Goal: Task Accomplishment & Management: Manage account settings

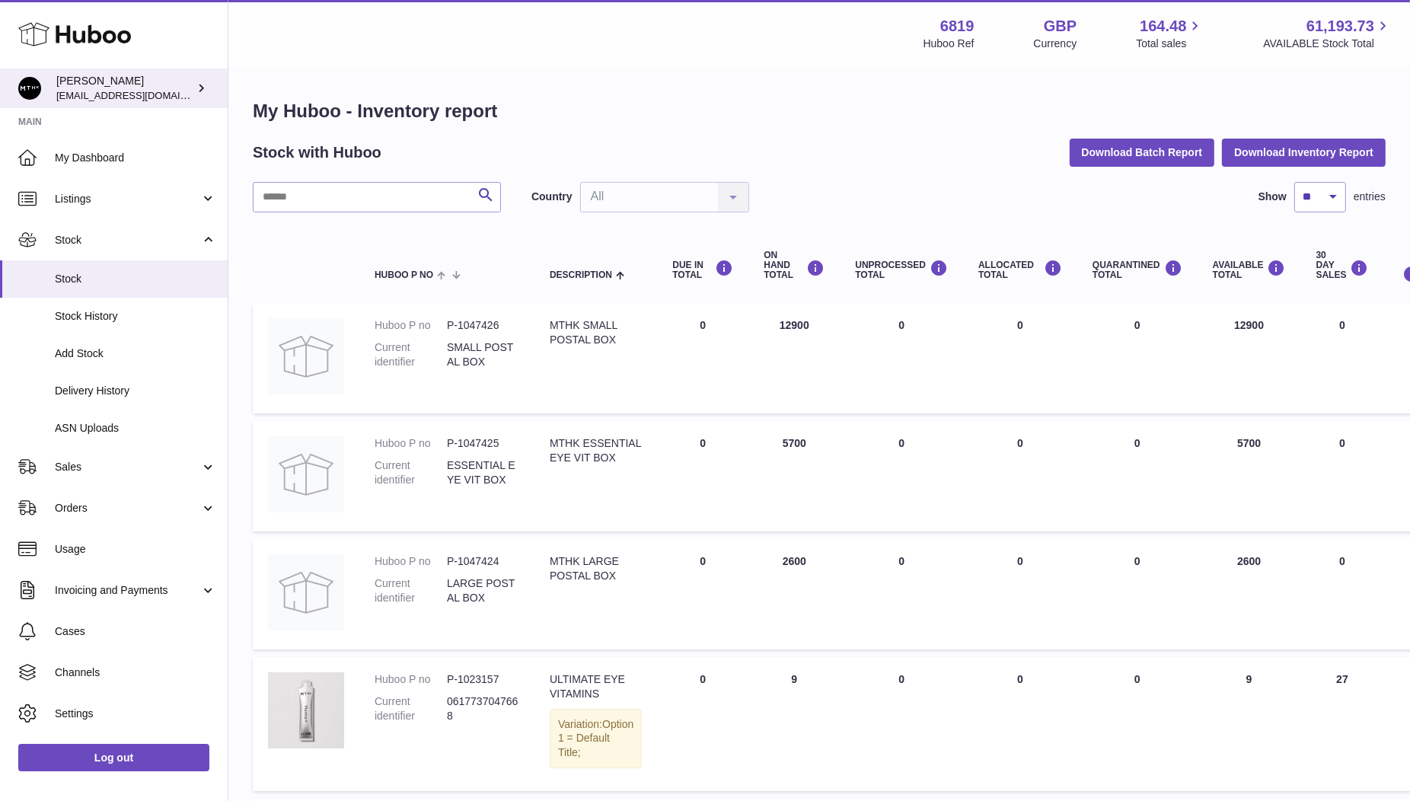
click at [89, 83] on div "Amar Radia amar@mthk.com" at bounding box center [124, 88] width 137 height 29
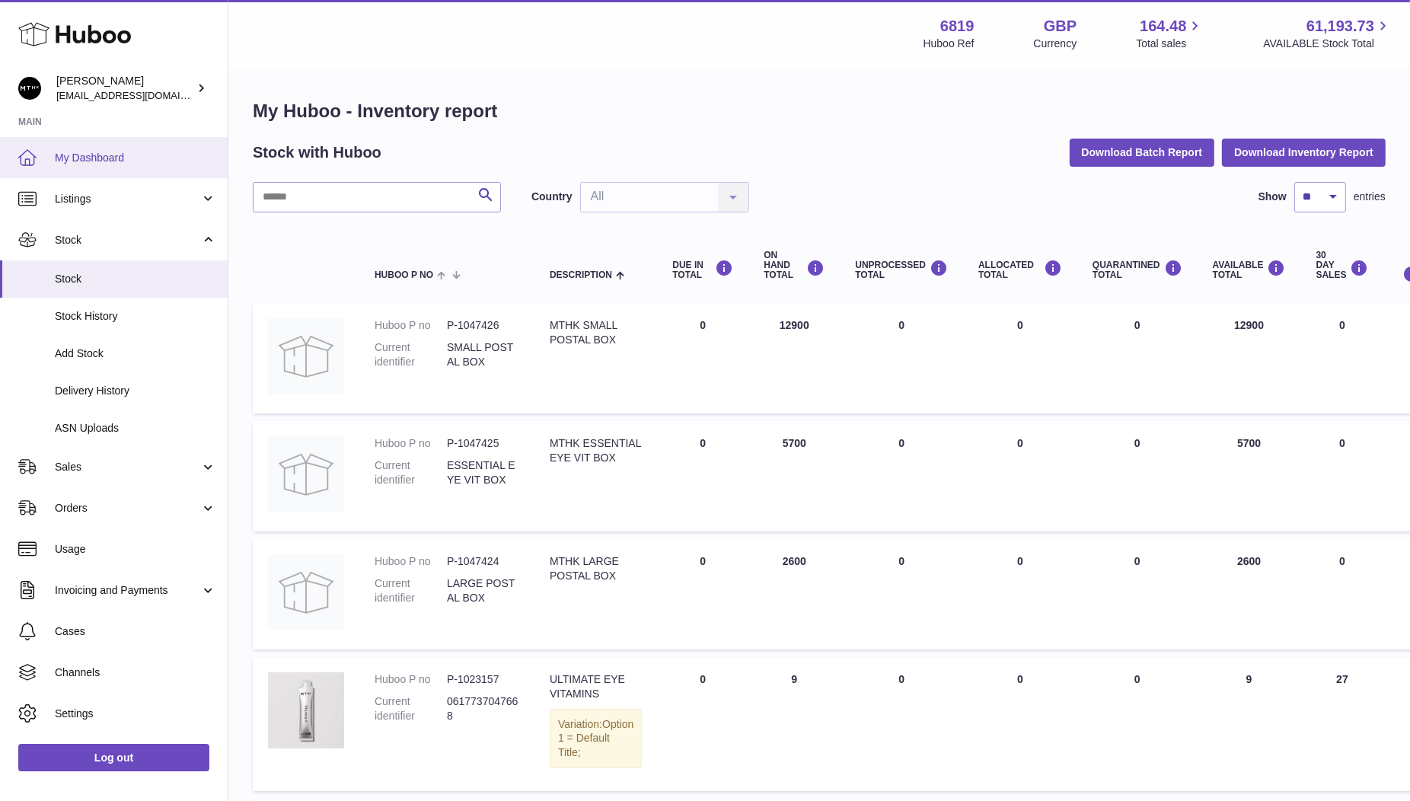
click at [92, 158] on span "My Dashboard" at bounding box center [135, 158] width 161 height 14
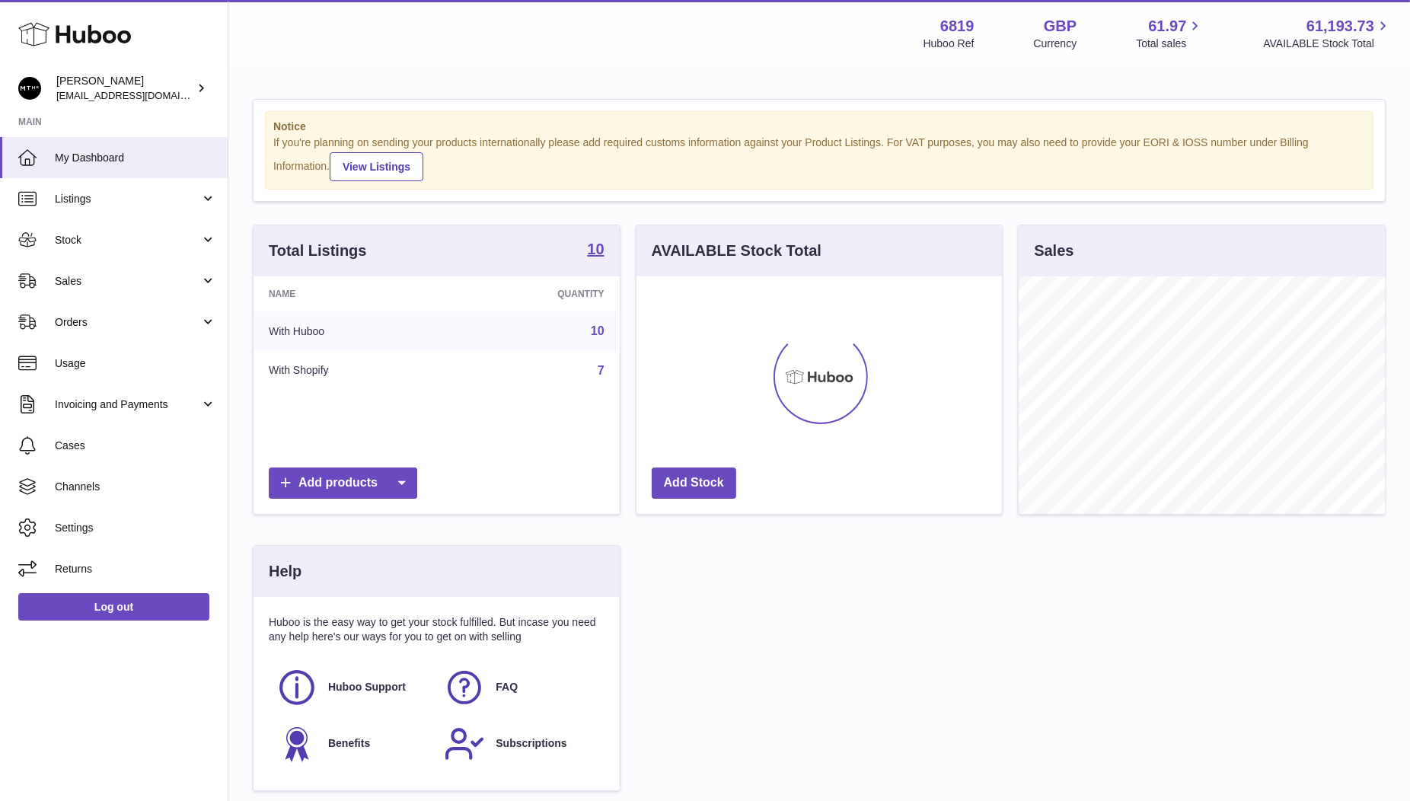
scroll to position [237, 366]
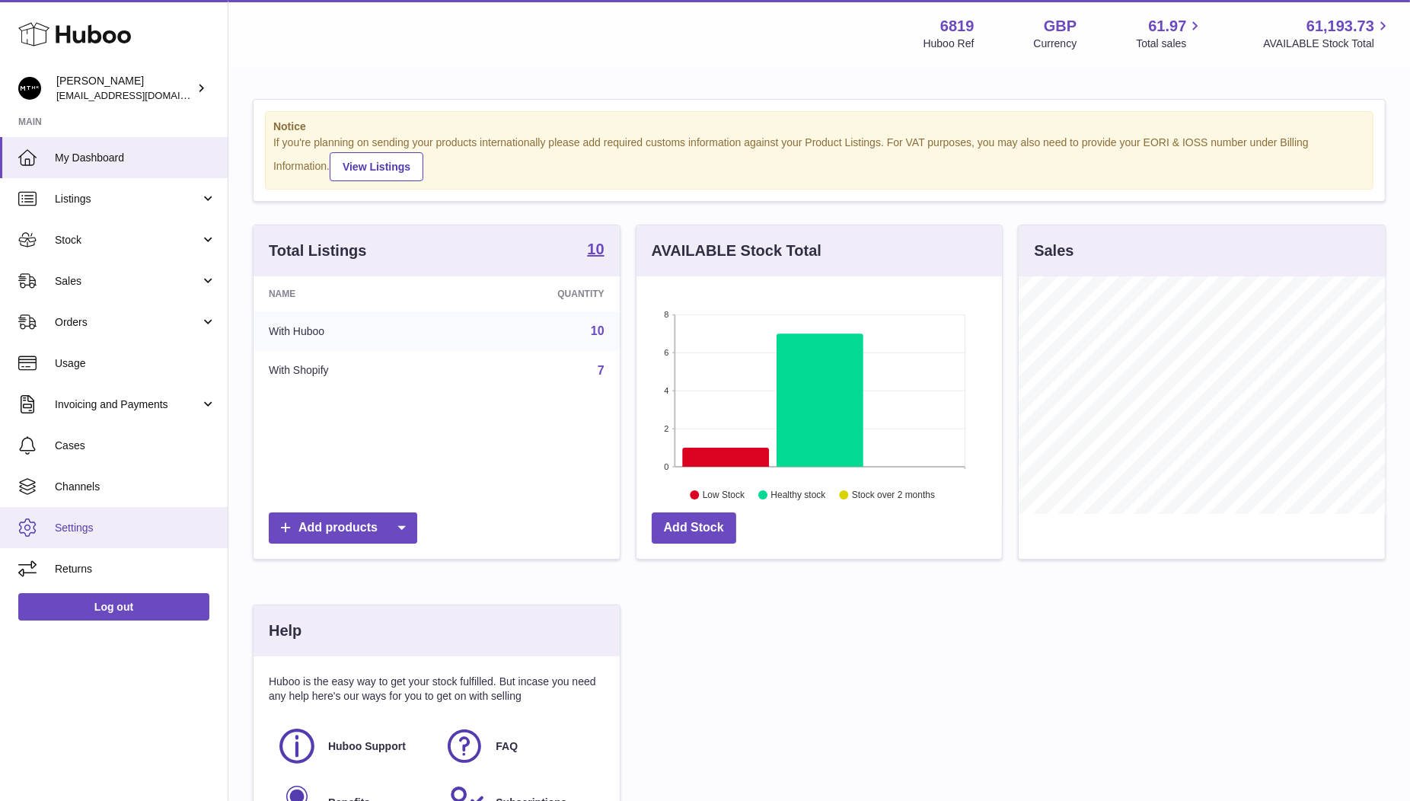
click at [86, 522] on span "Settings" at bounding box center [135, 528] width 161 height 14
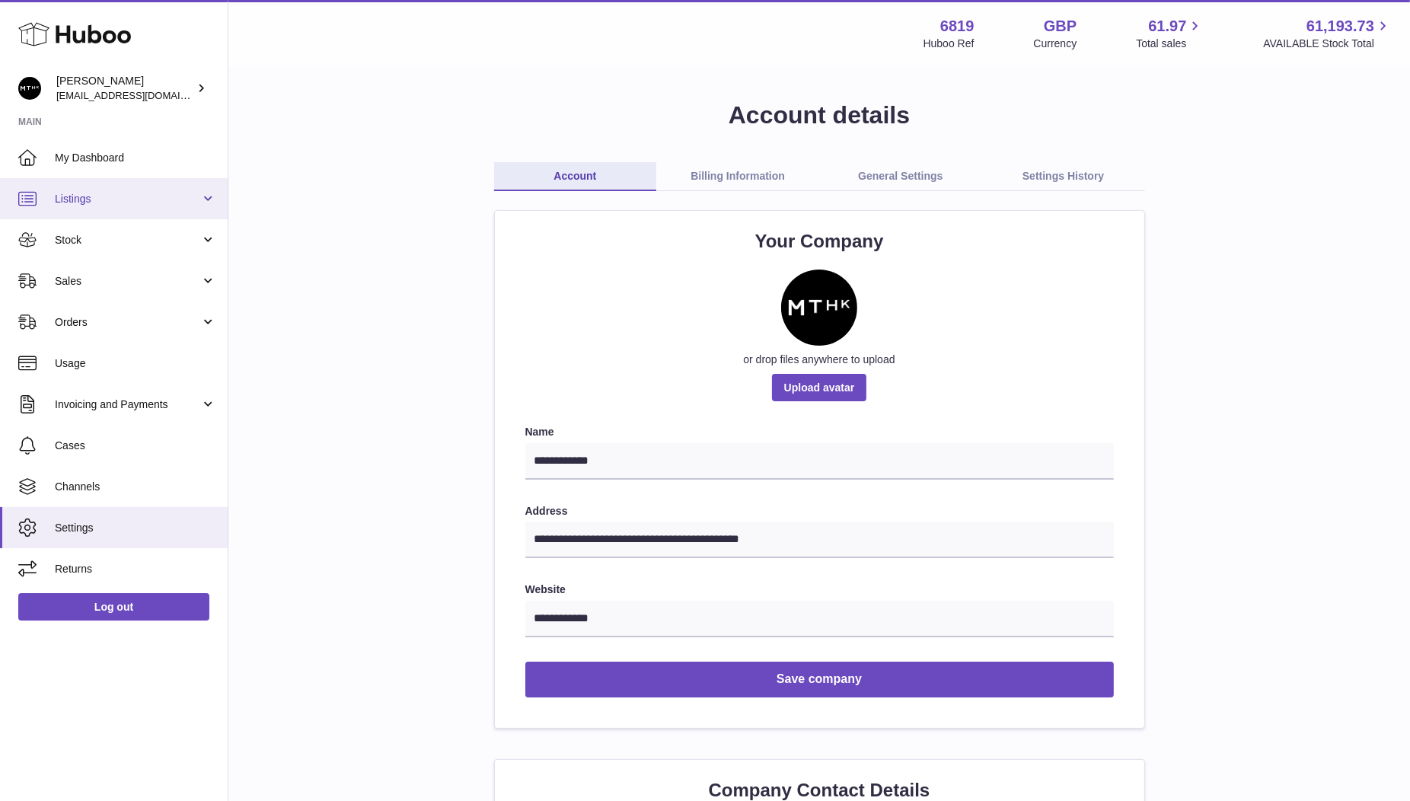
click at [97, 198] on span "Listings" at bounding box center [127, 199] width 145 height 14
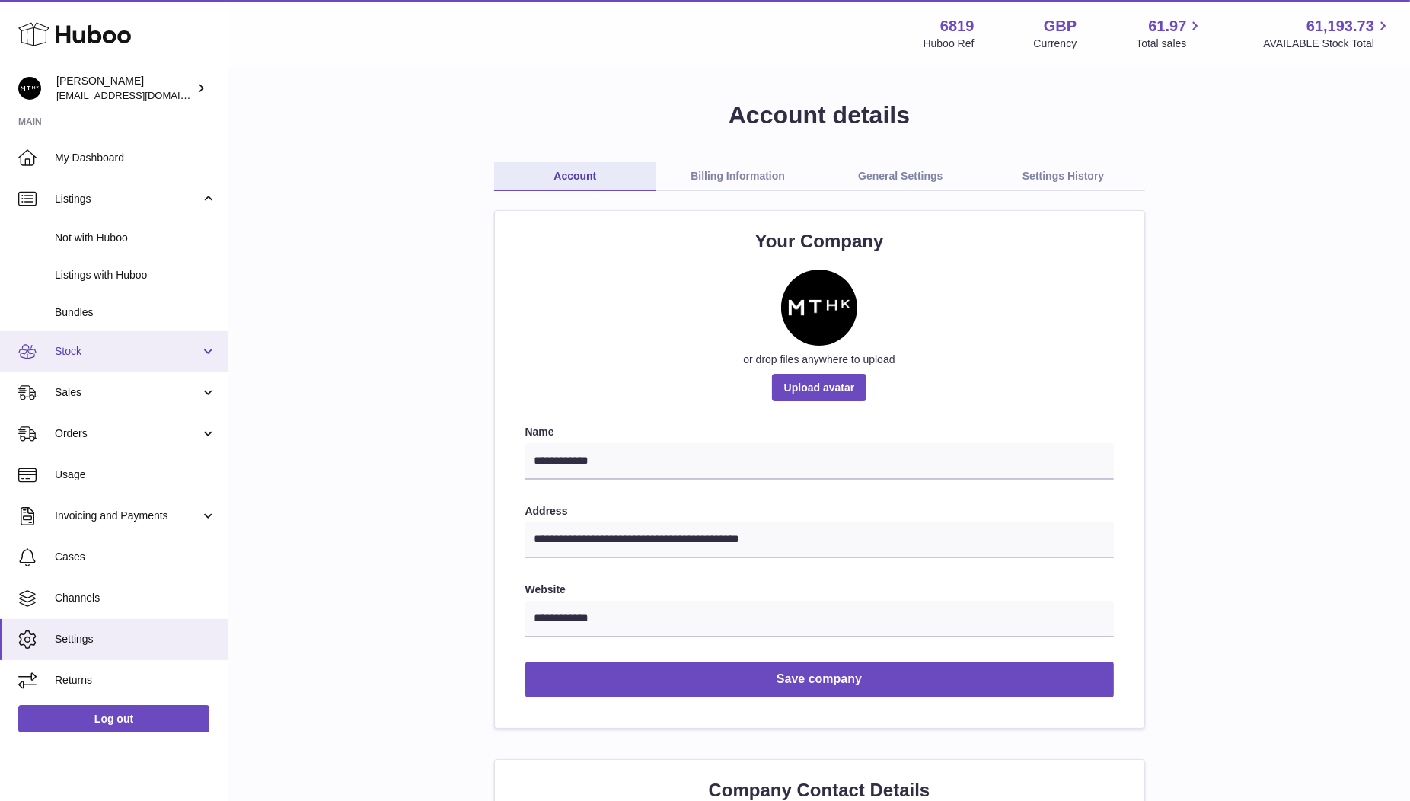
click at [78, 348] on span "Stock" at bounding box center [127, 351] width 145 height 14
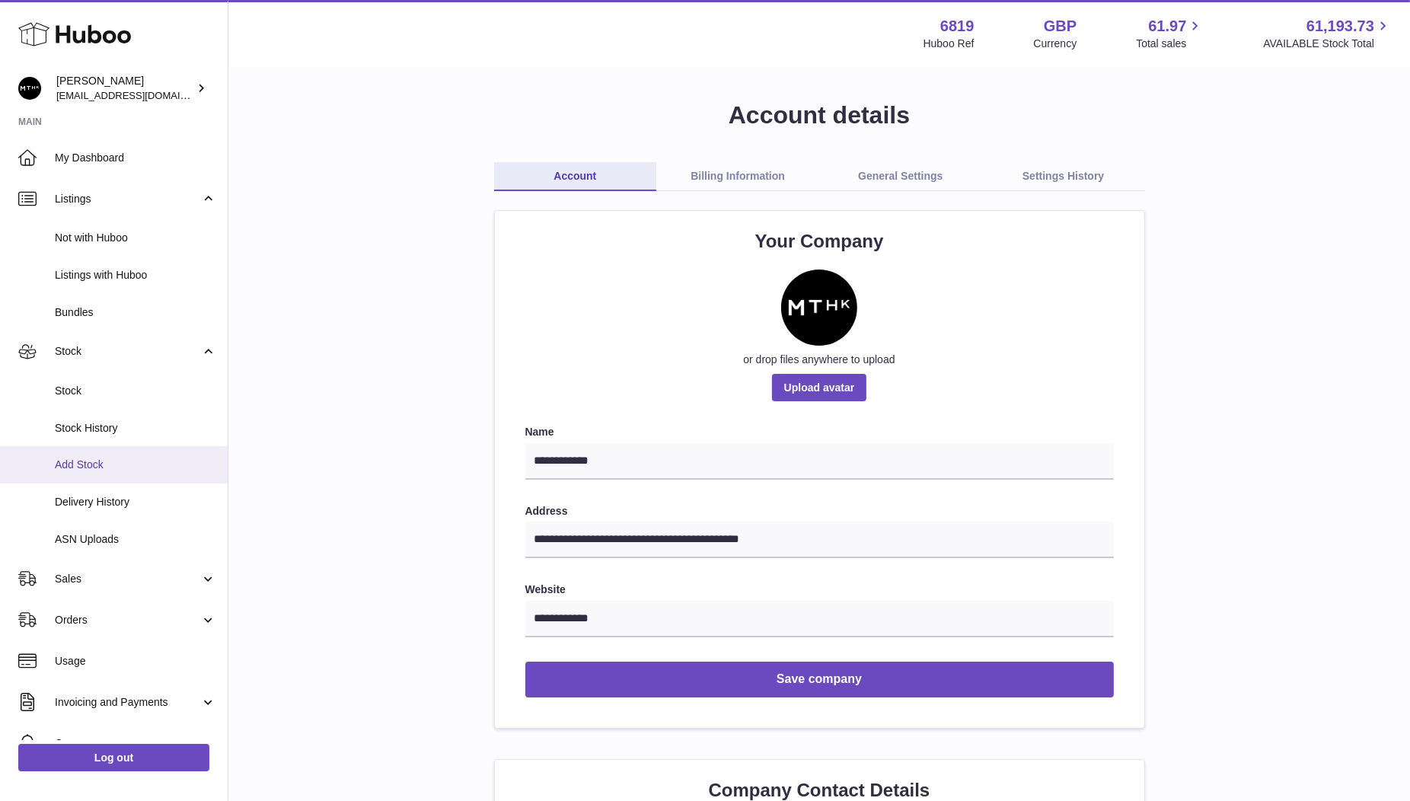
click at [91, 467] on span "Add Stock" at bounding box center [135, 464] width 161 height 14
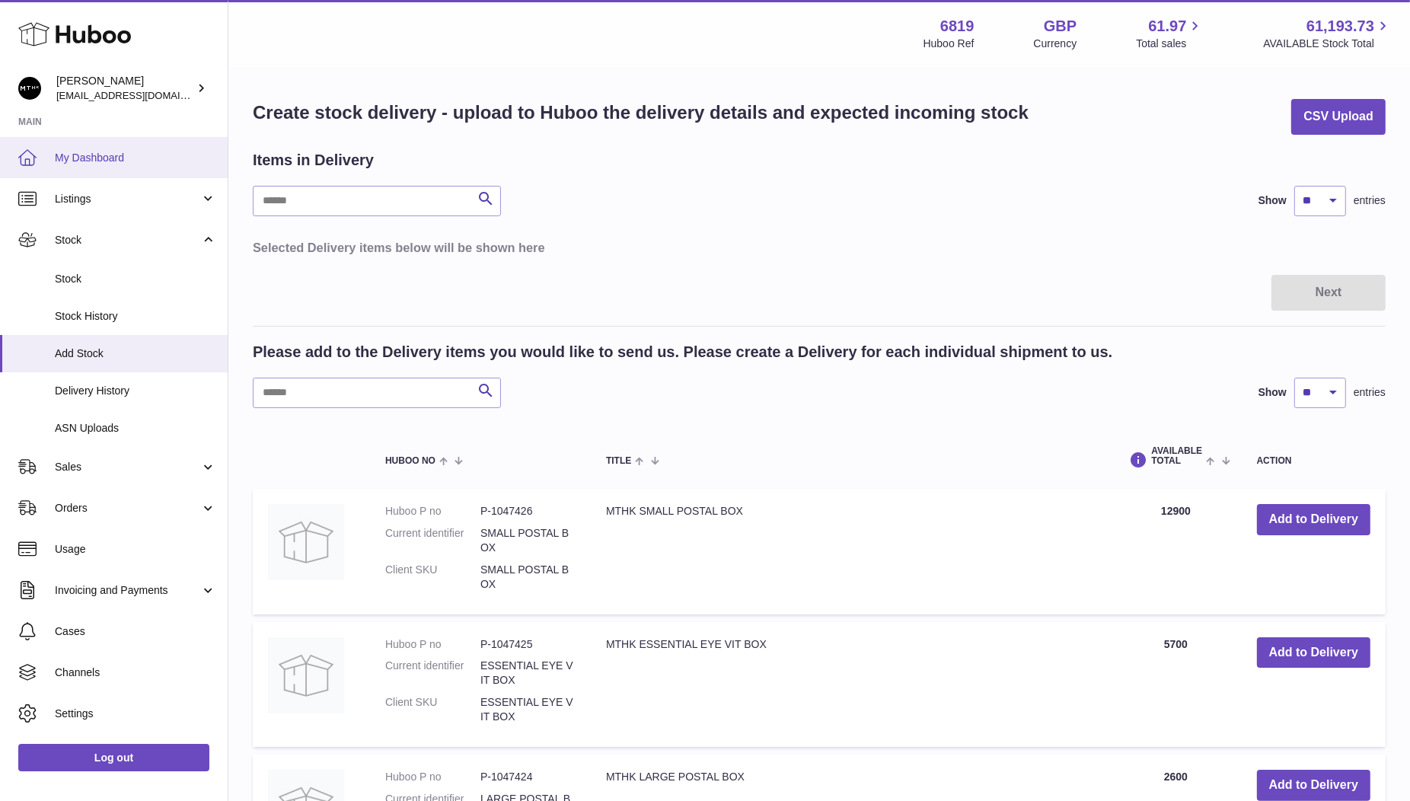
click at [76, 158] on span "My Dashboard" at bounding box center [135, 158] width 161 height 14
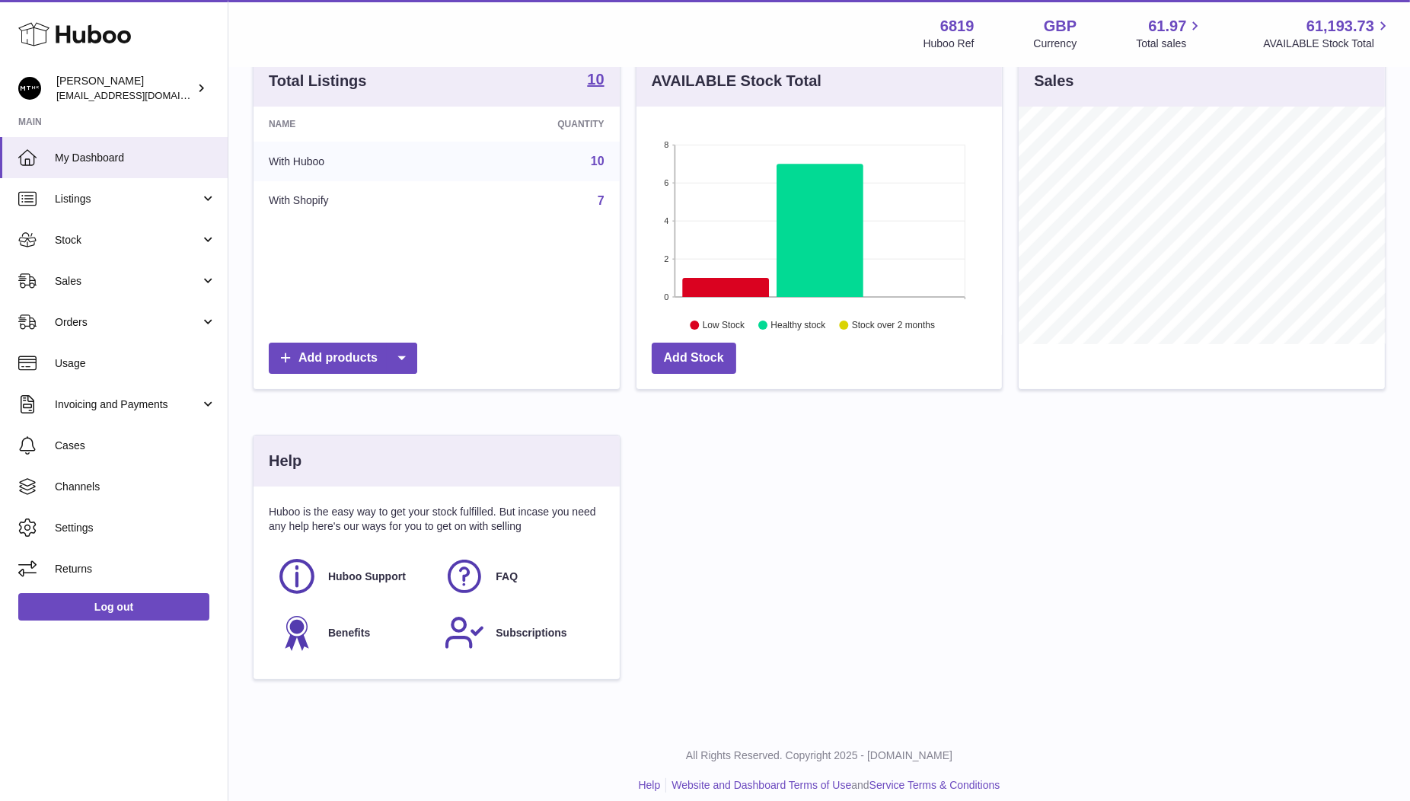
scroll to position [180, 0]
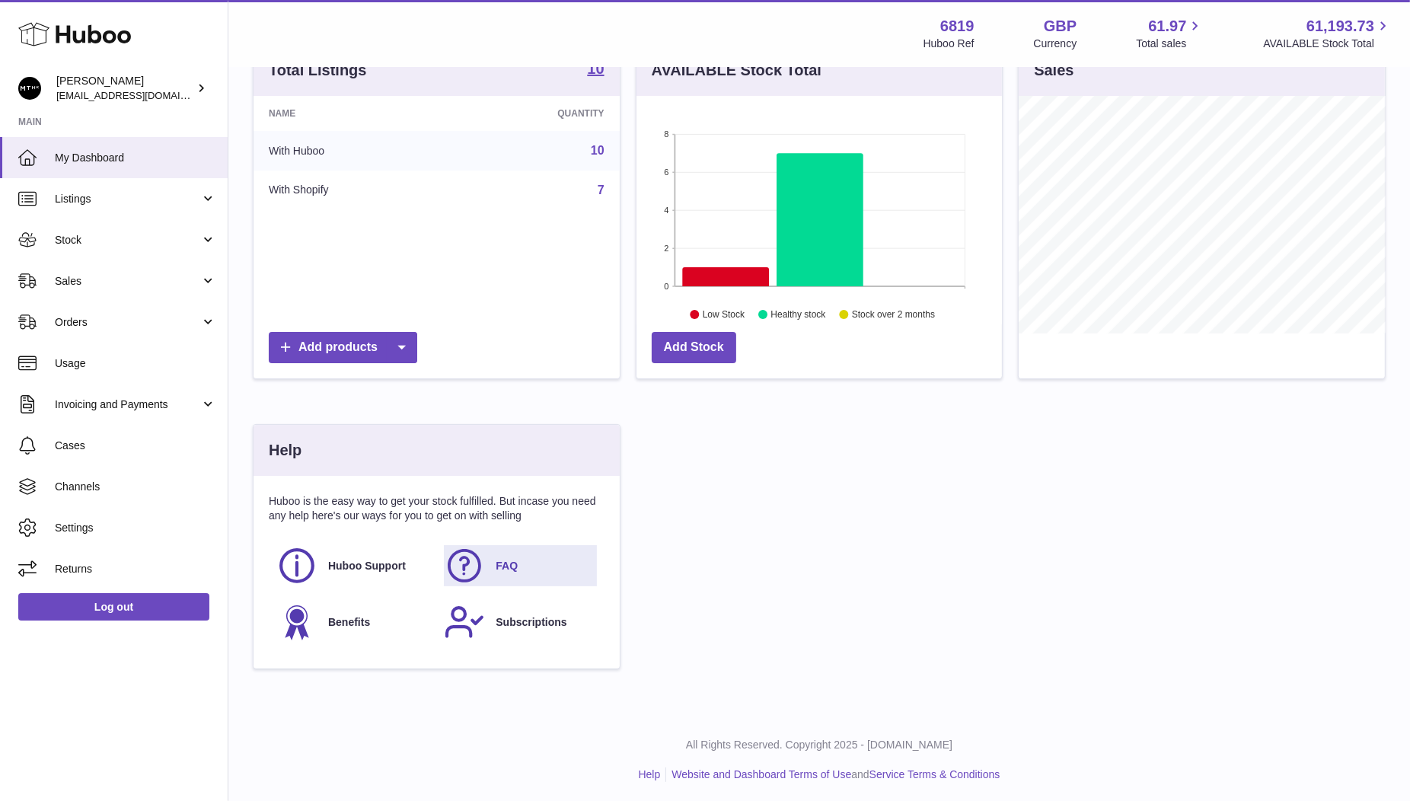
click at [497, 553] on link "FAQ" at bounding box center [520, 565] width 152 height 41
click at [65, 238] on span "Stock" at bounding box center [127, 240] width 145 height 14
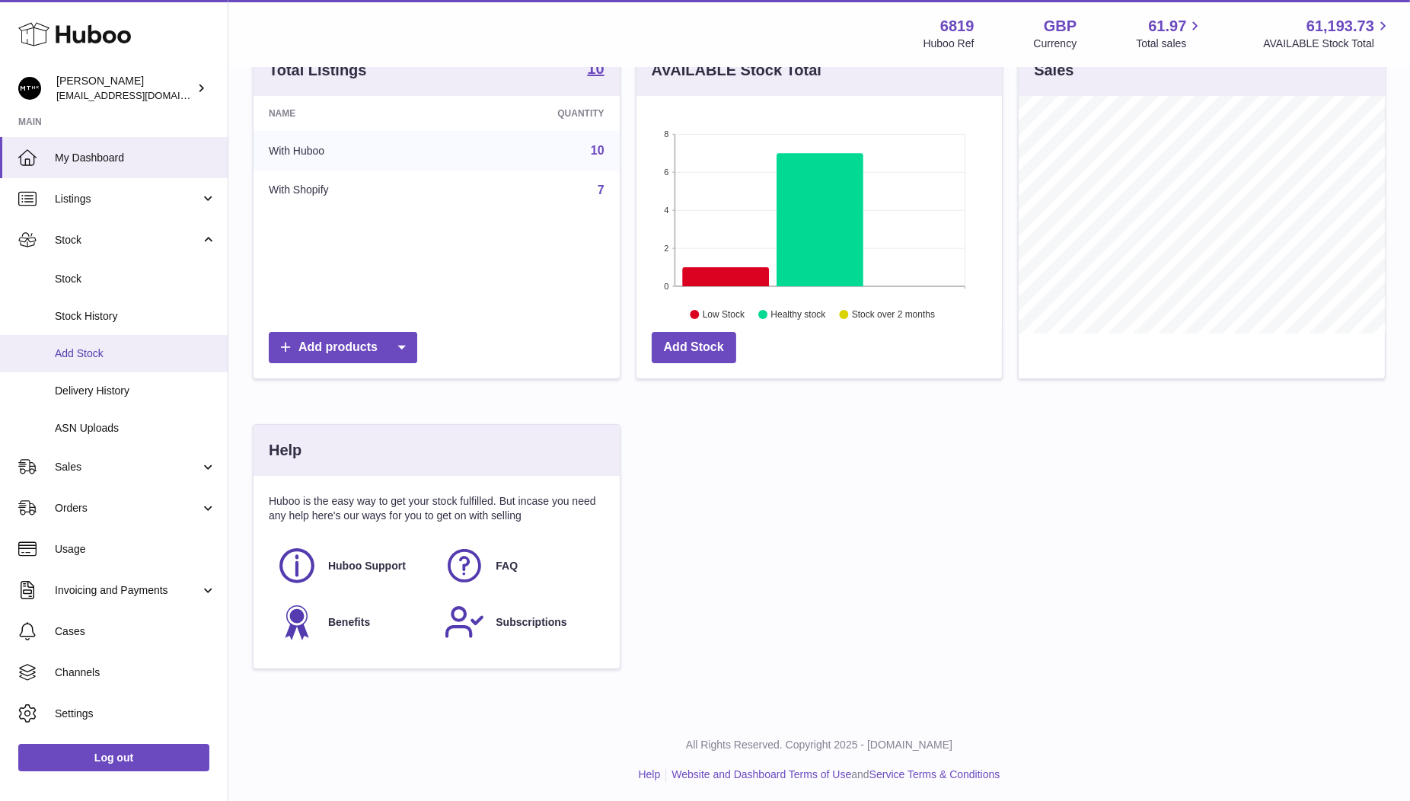
click at [76, 354] on span "Add Stock" at bounding box center [135, 353] width 161 height 14
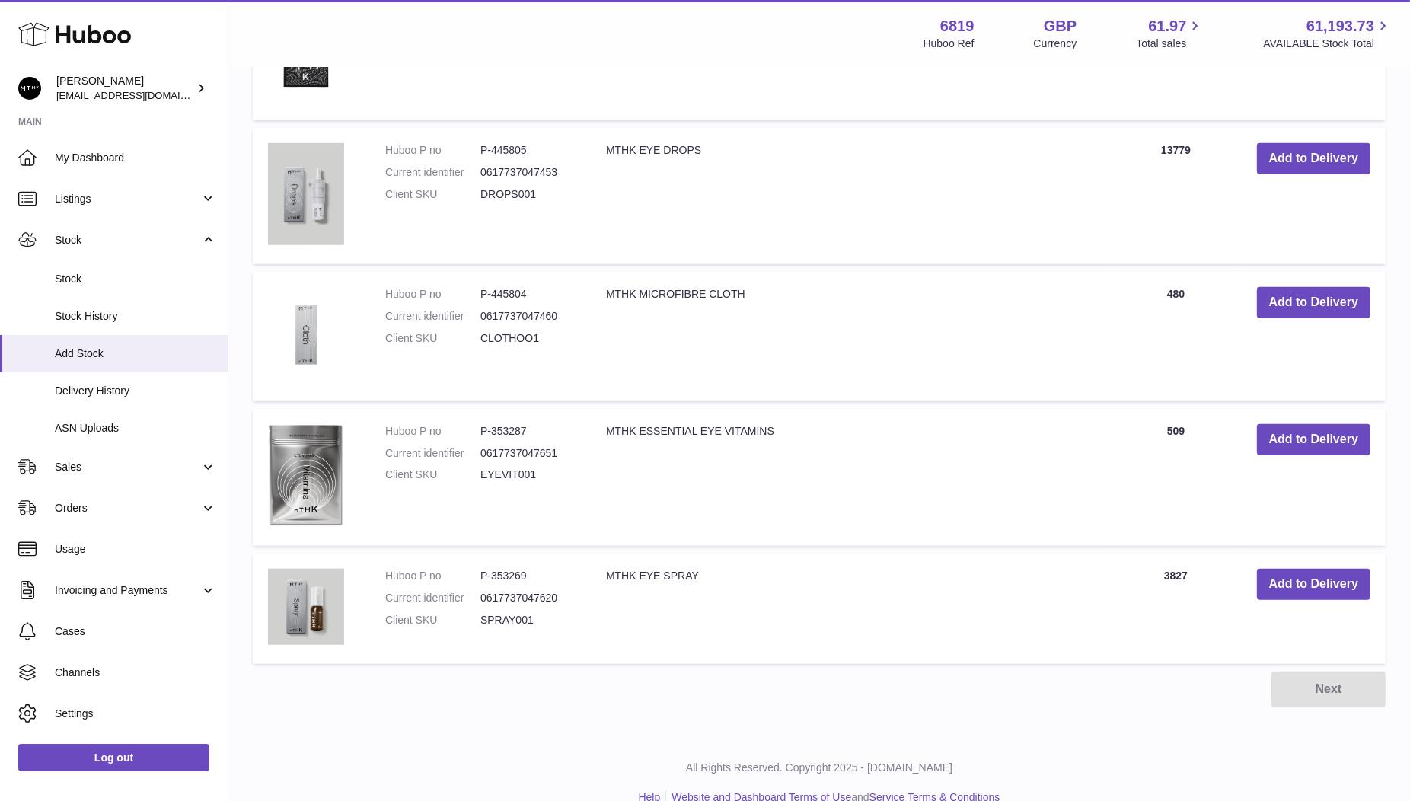
scroll to position [1165, 0]
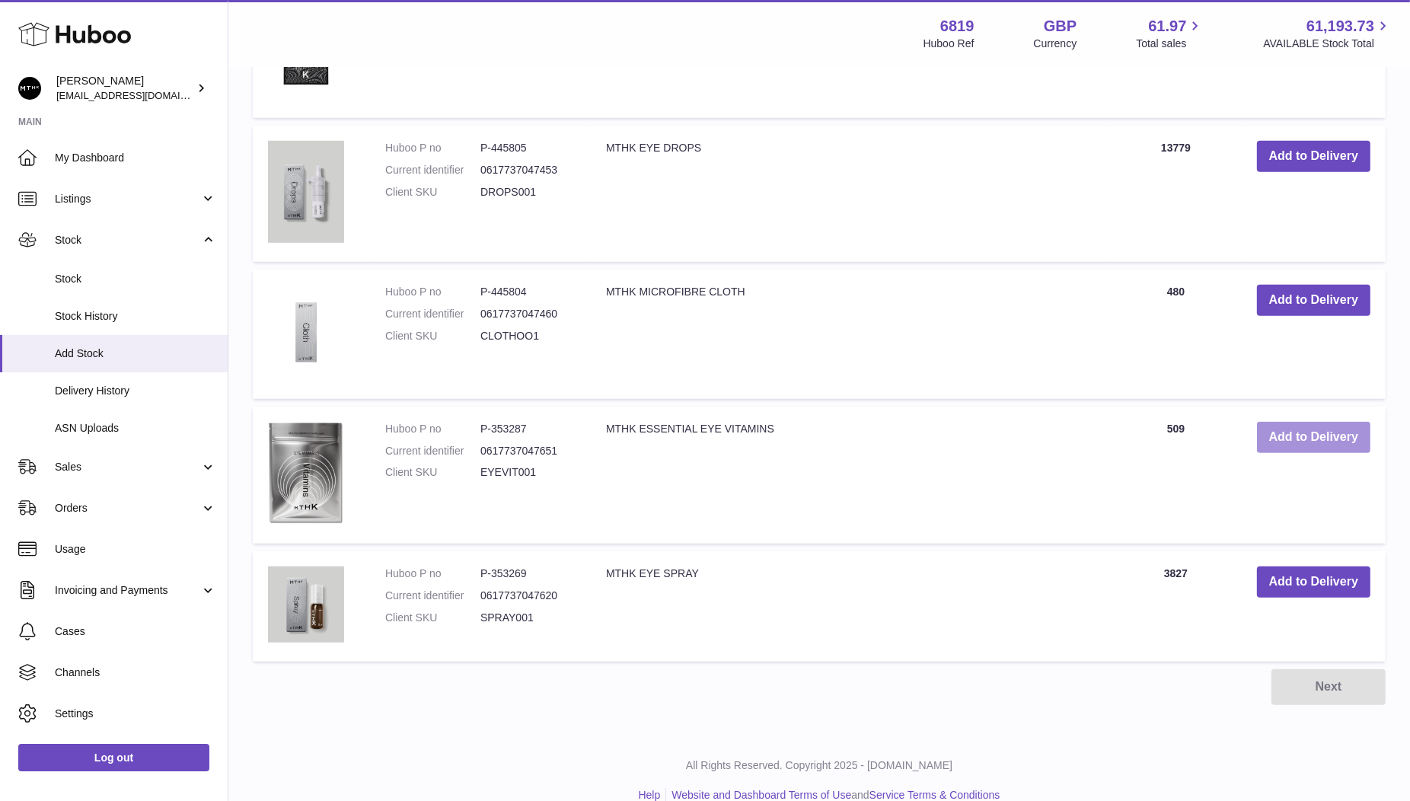
click at [1300, 444] on button "Add to Delivery" at bounding box center [1313, 437] width 113 height 31
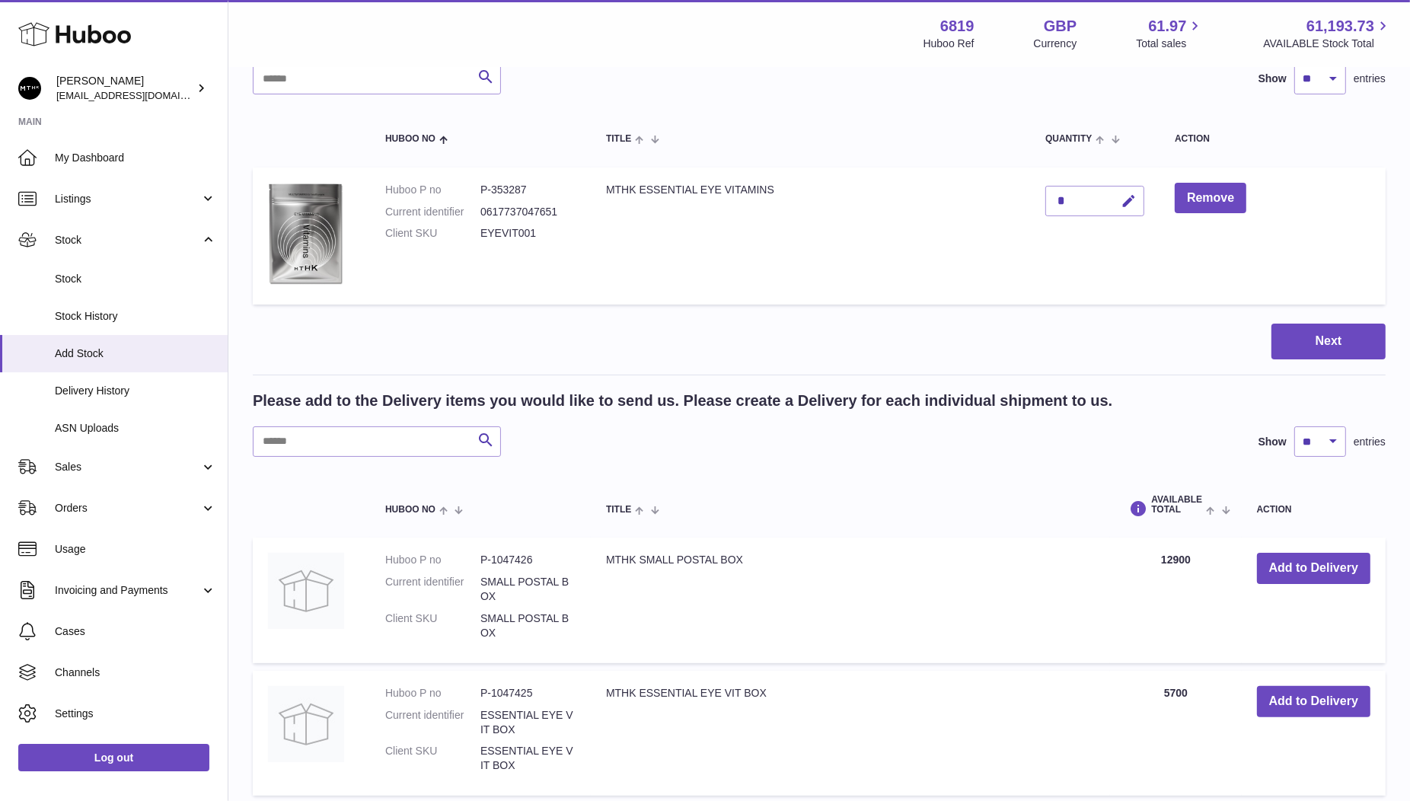
scroll to position [0, 0]
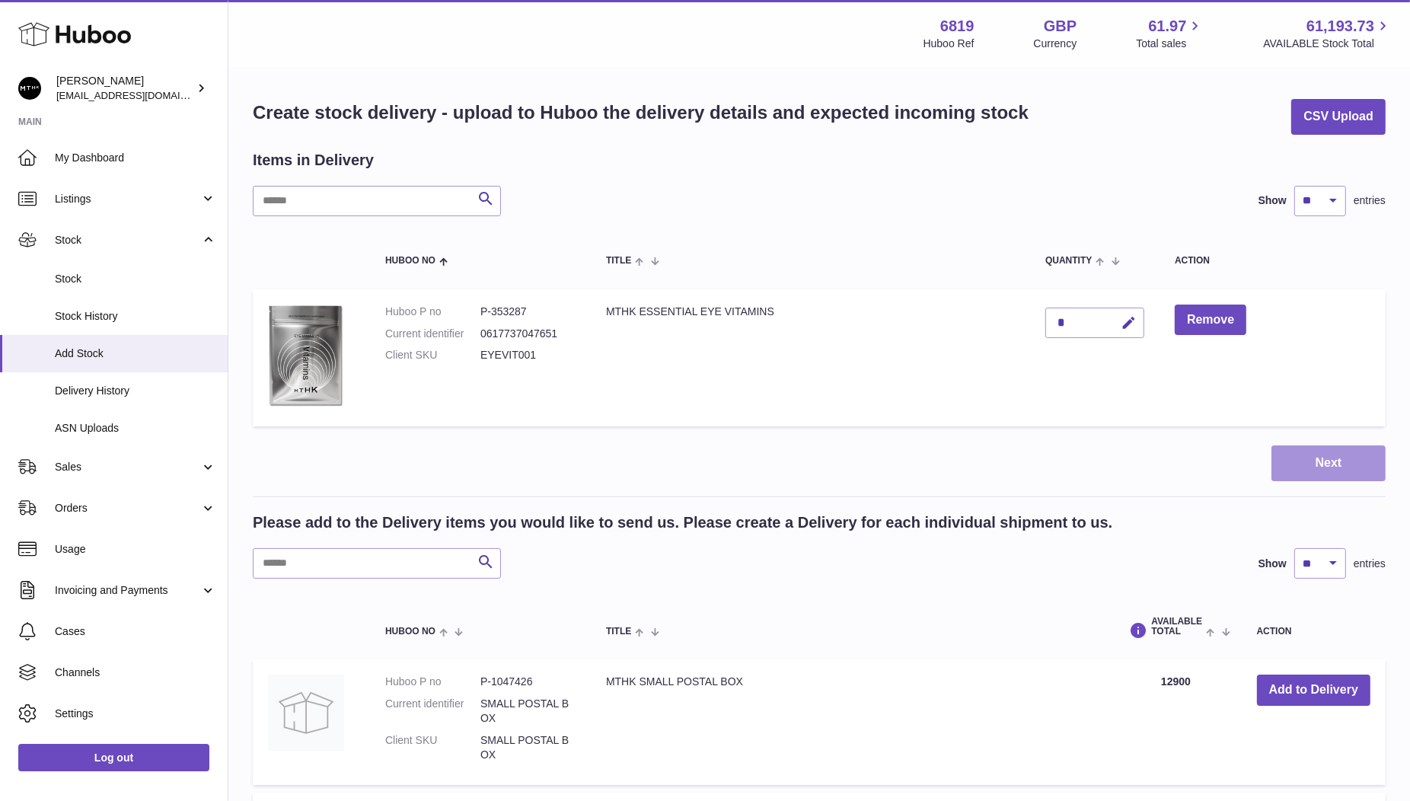
click at [1336, 465] on button "Next" at bounding box center [1328, 463] width 114 height 36
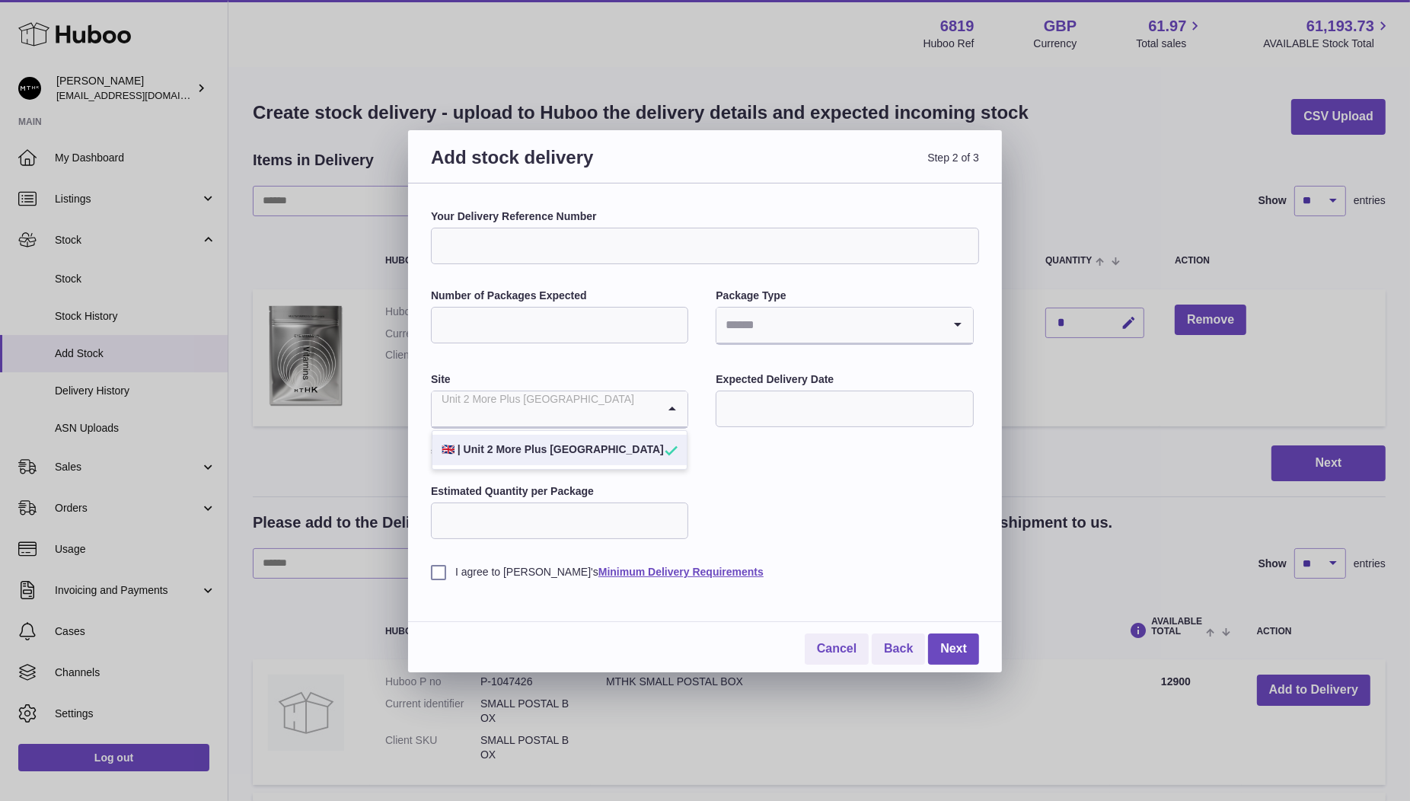
click at [671, 411] on icon "Search for option" at bounding box center [672, 408] width 30 height 35
click at [596, 448] on li "🇬🇧 | Unit 2 More Plus Central Park" at bounding box center [559, 450] width 254 height 30
click at [628, 435] on link "locations" at bounding box center [617, 436] width 37 height 9
click at [832, 650] on link "Cancel" at bounding box center [837, 648] width 64 height 31
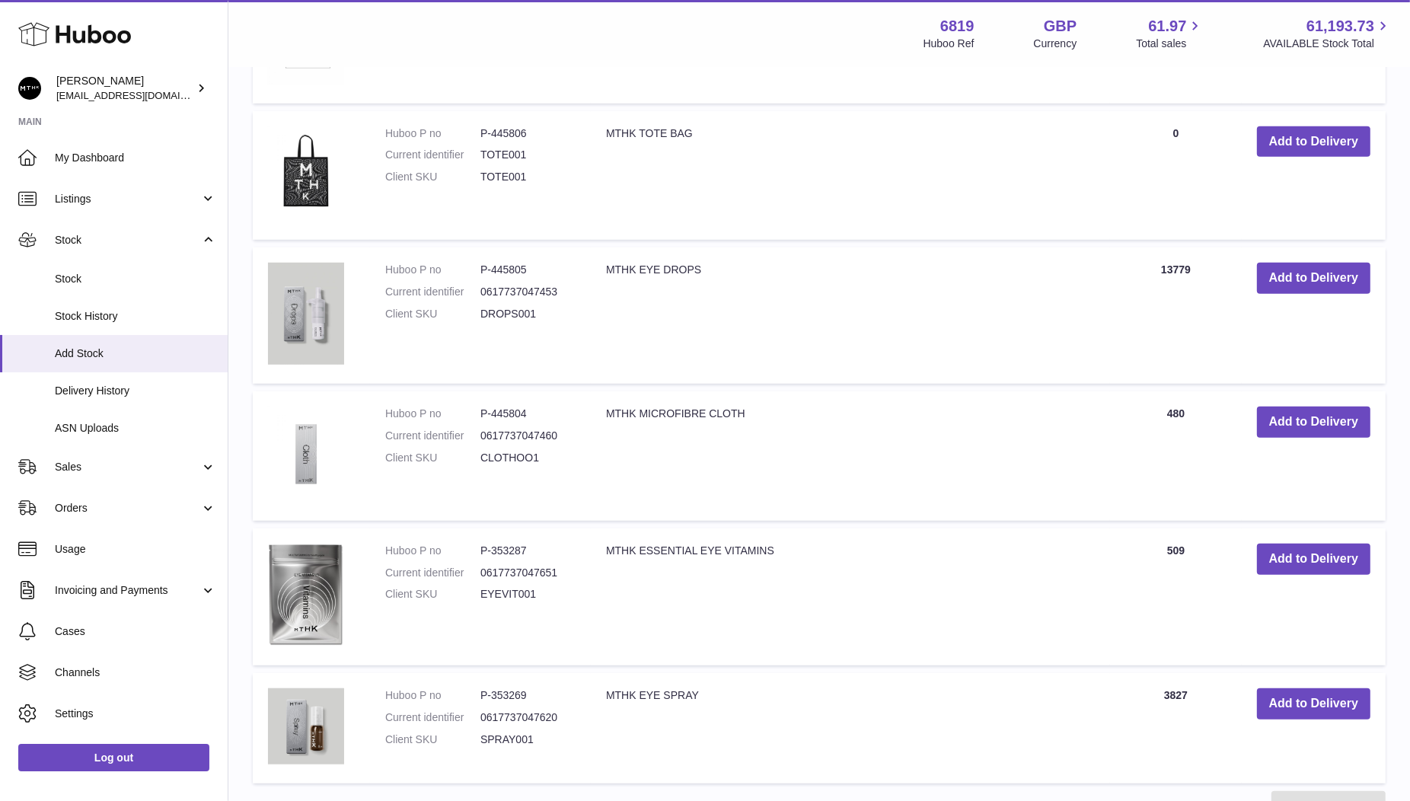
scroll to position [1189, 0]
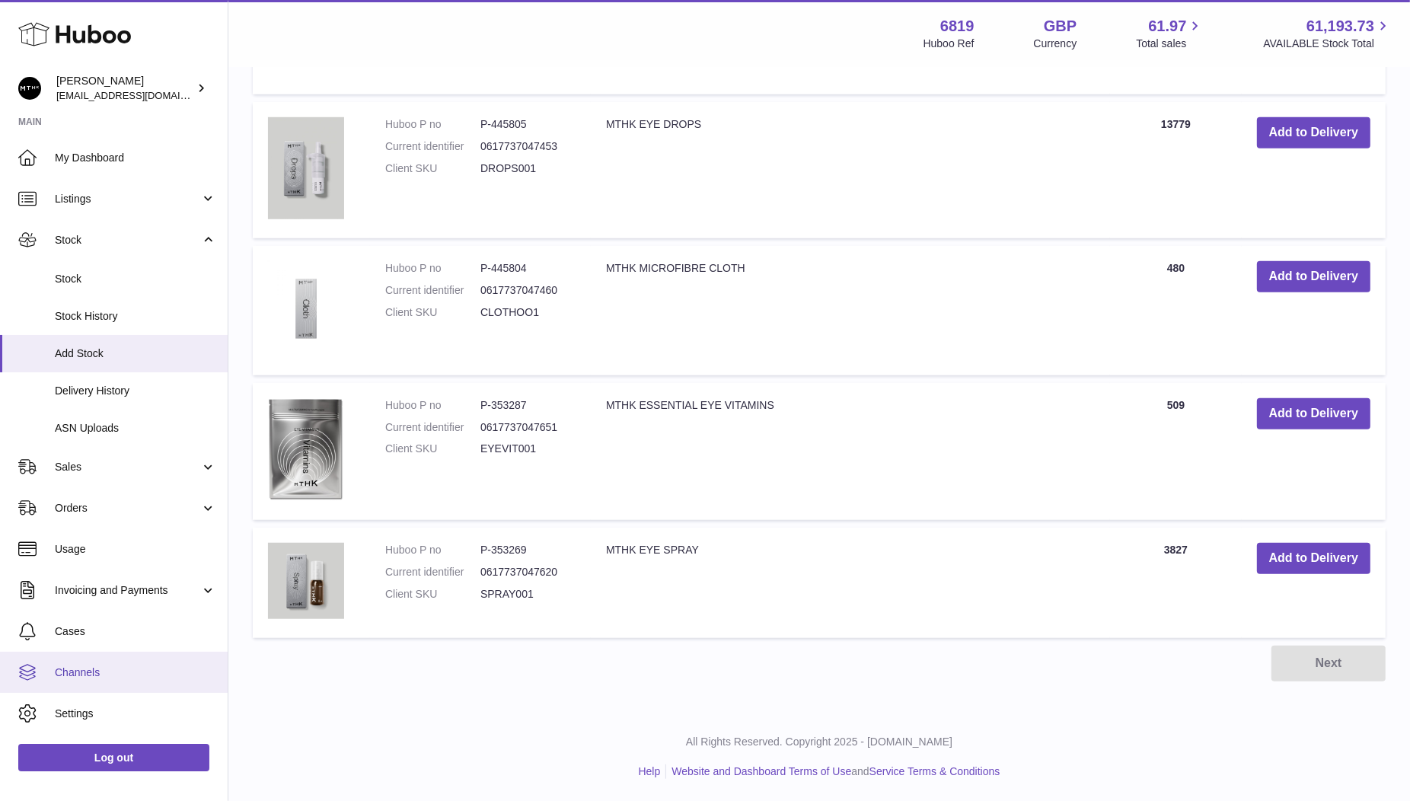
click at [96, 674] on span "Channels" at bounding box center [135, 672] width 161 height 14
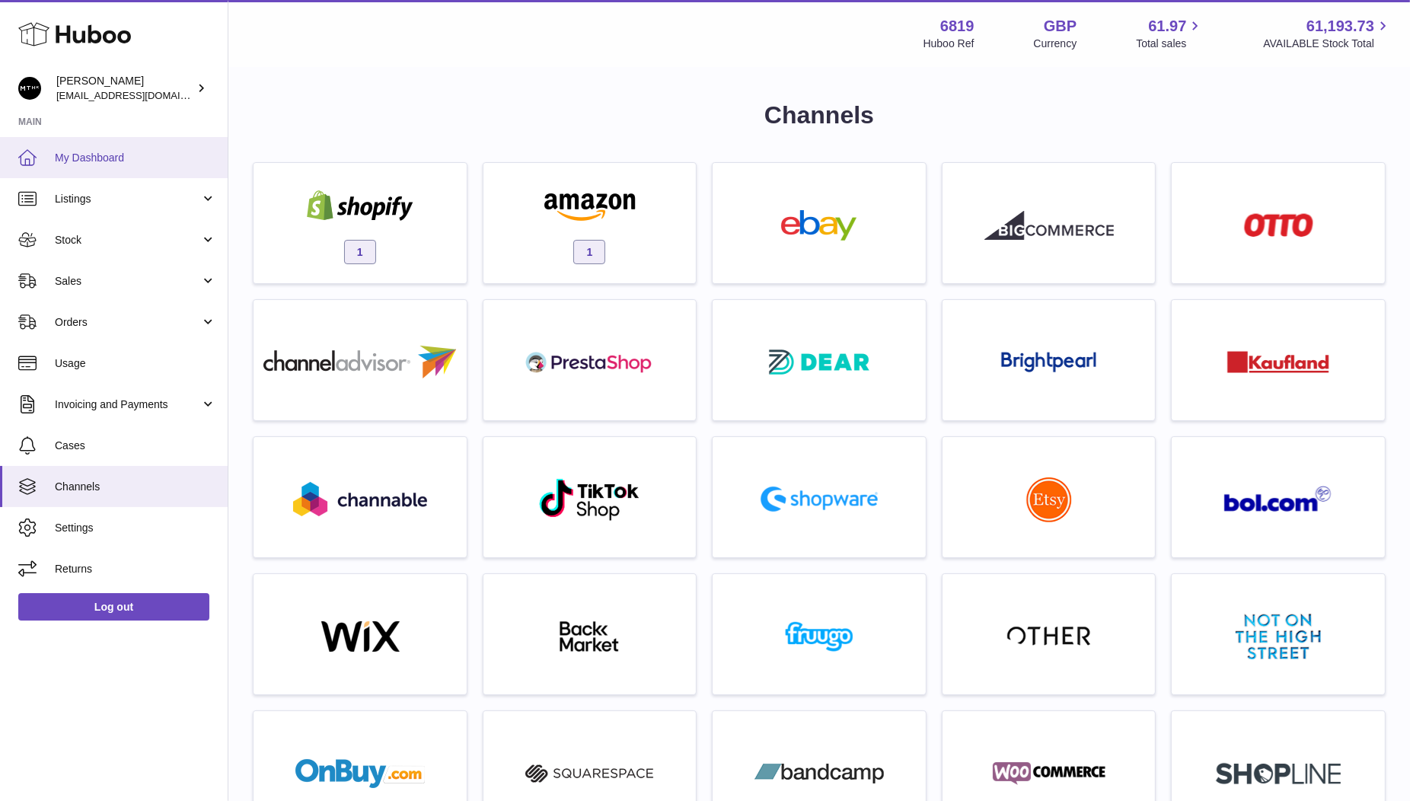
click at [120, 148] on link "My Dashboard" at bounding box center [114, 157] width 228 height 41
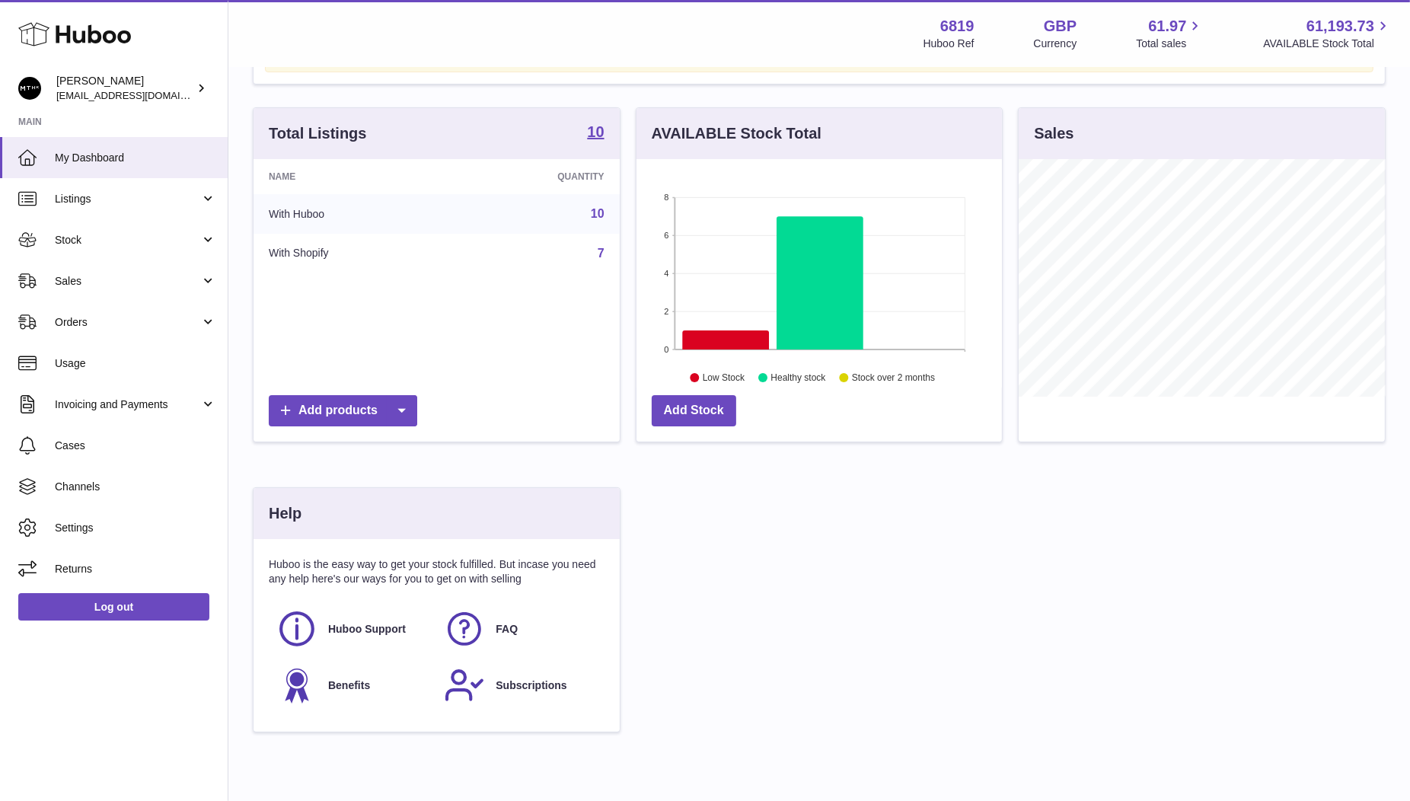
scroll to position [180, 0]
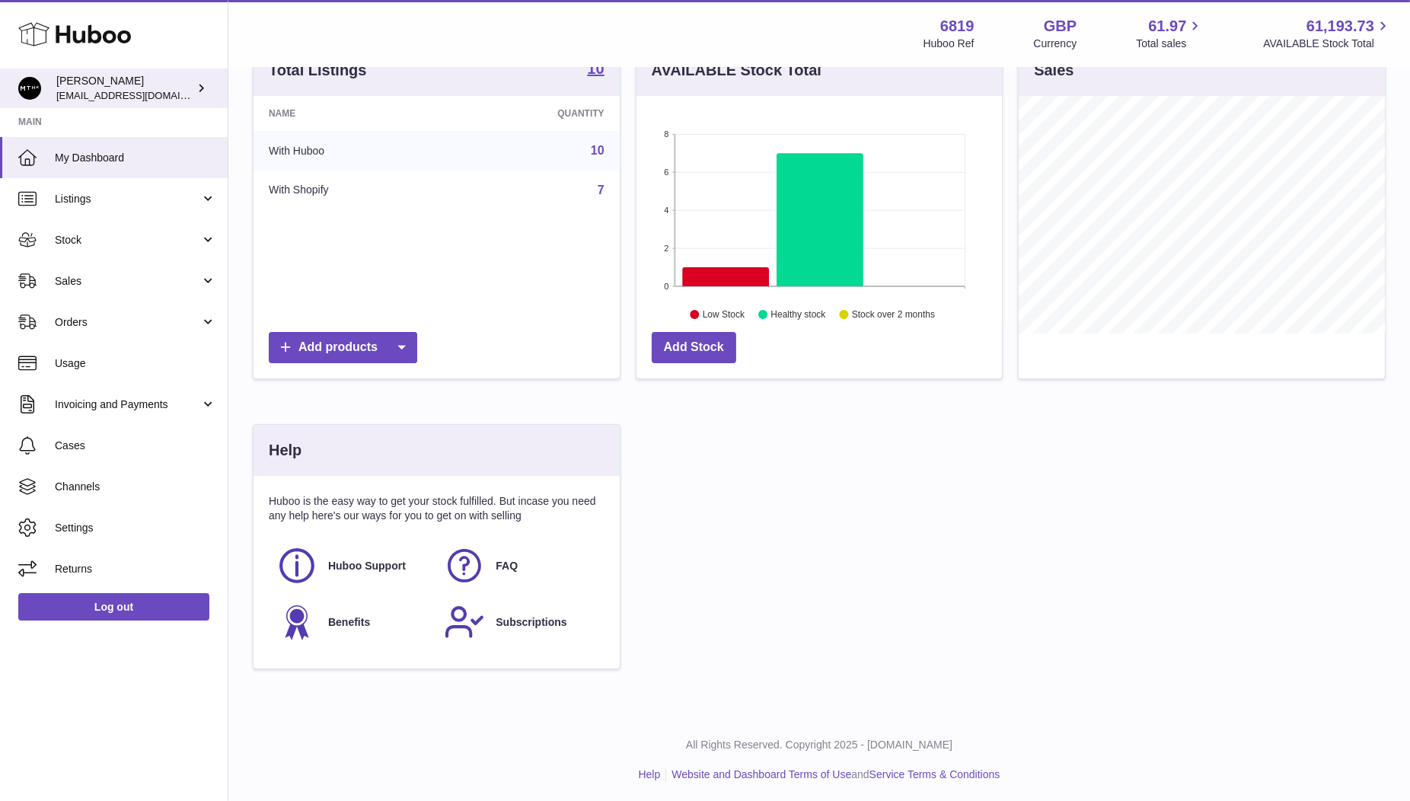
click at [112, 97] on span "[EMAIL_ADDRESS][DOMAIN_NAME]" at bounding box center [139, 95] width 167 height 12
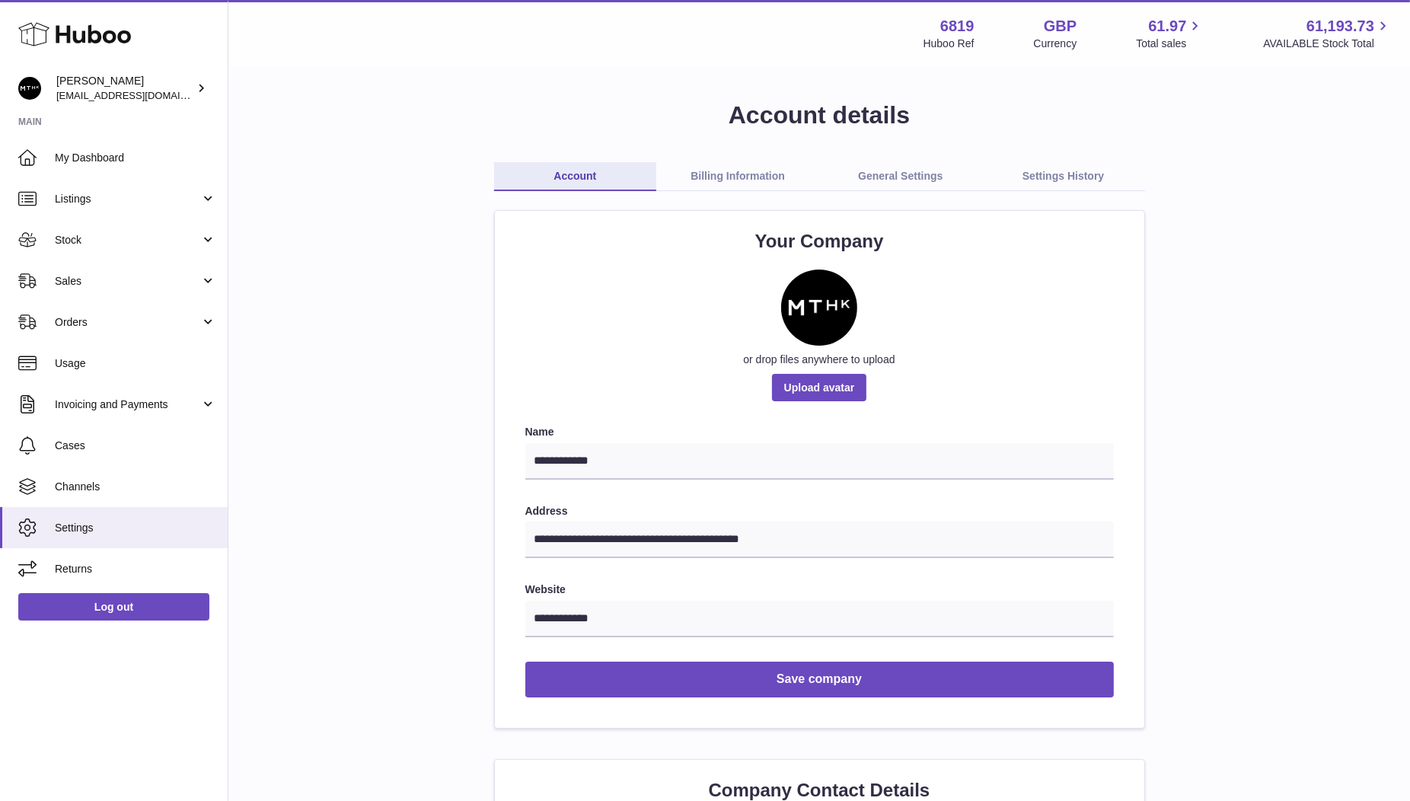
click at [741, 172] on link "Billing Information" at bounding box center [737, 176] width 163 height 29
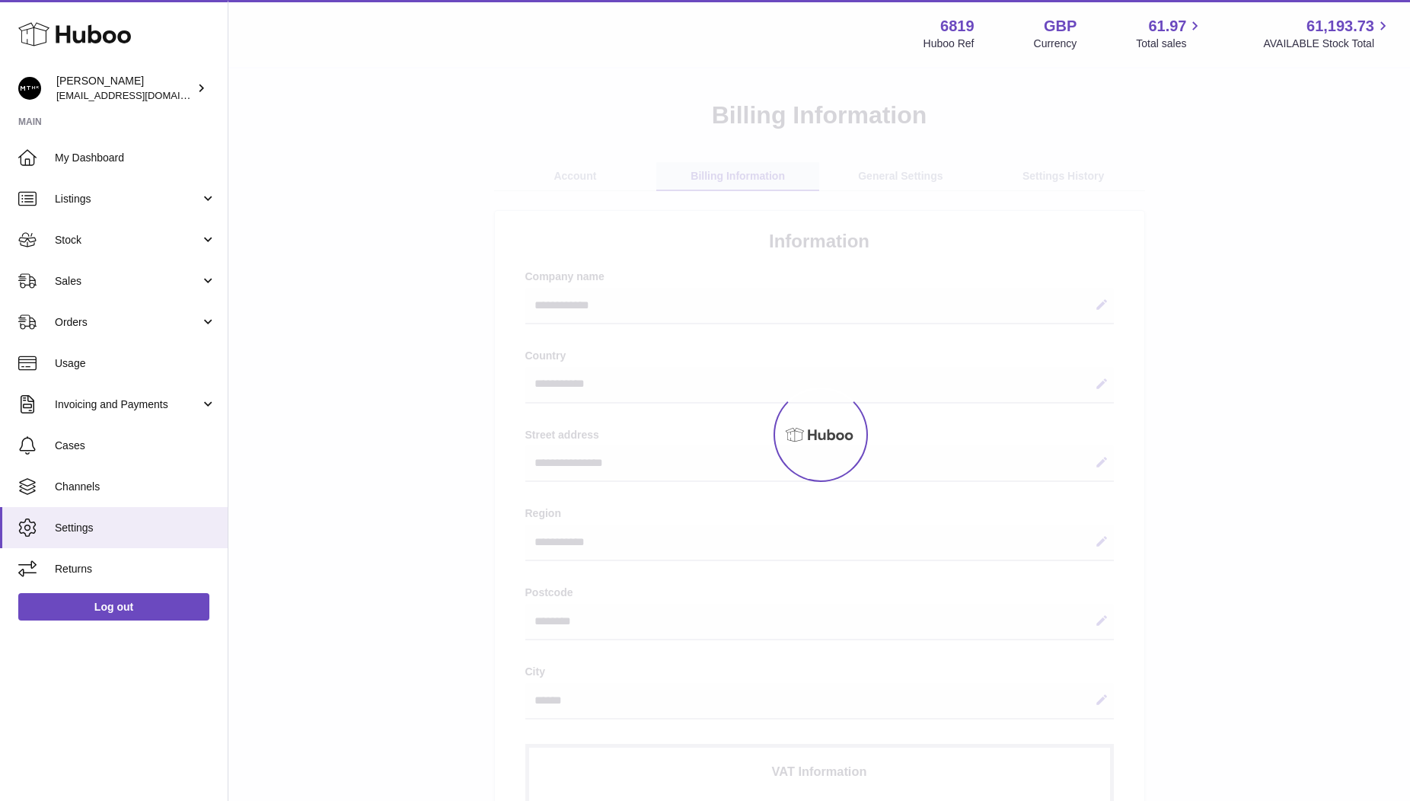
select select "**"
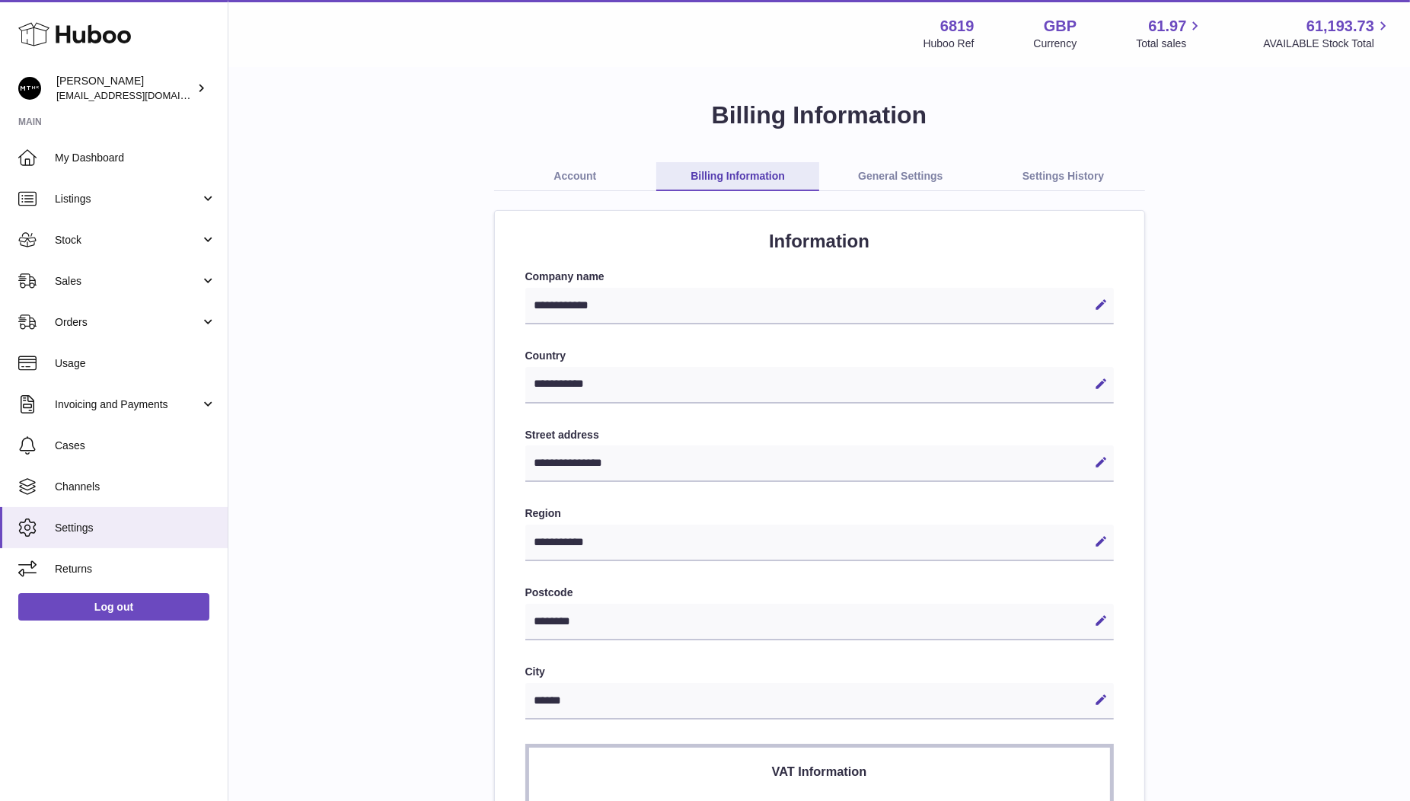
click at [914, 180] on link "General Settings" at bounding box center [900, 176] width 163 height 29
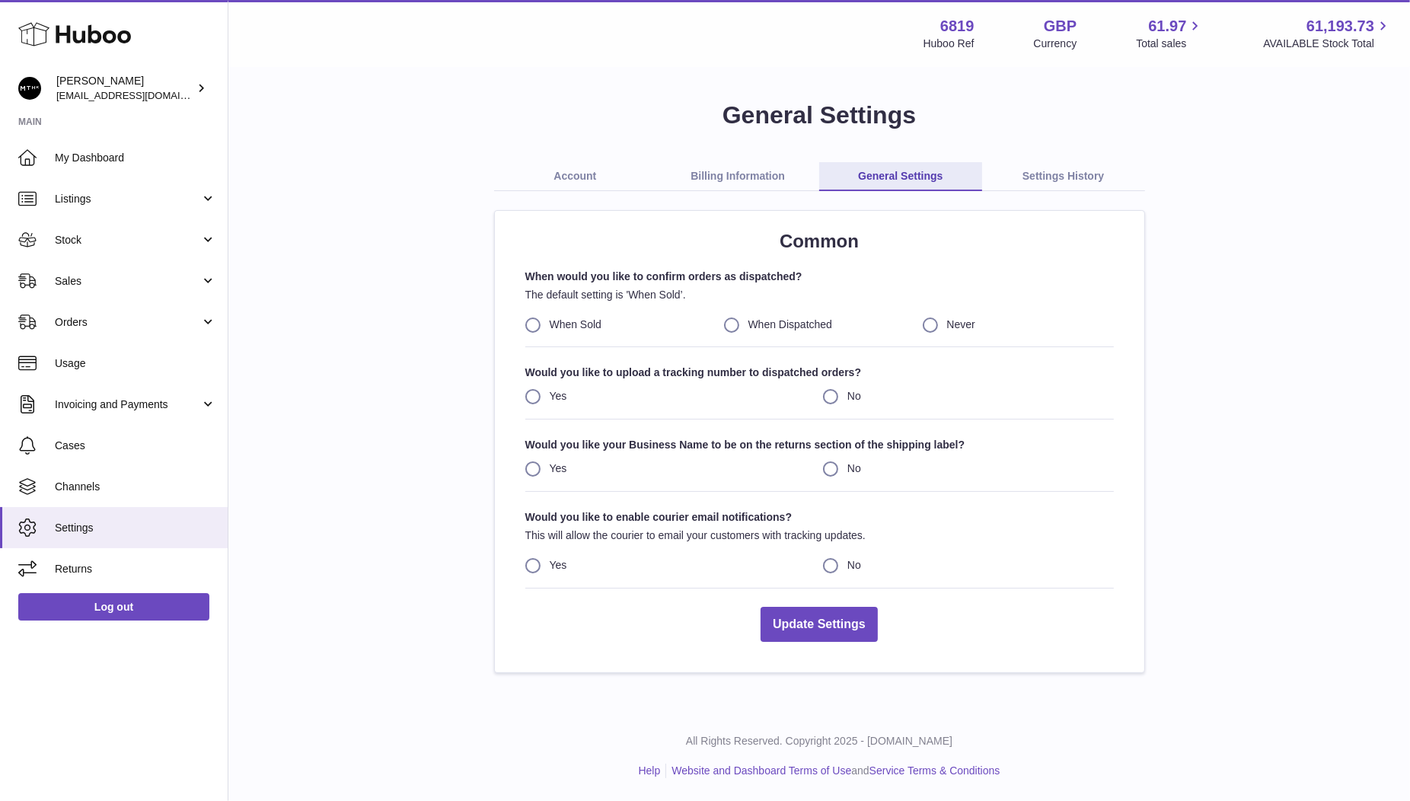
click at [1059, 175] on link "Settings History" at bounding box center [1063, 176] width 163 height 29
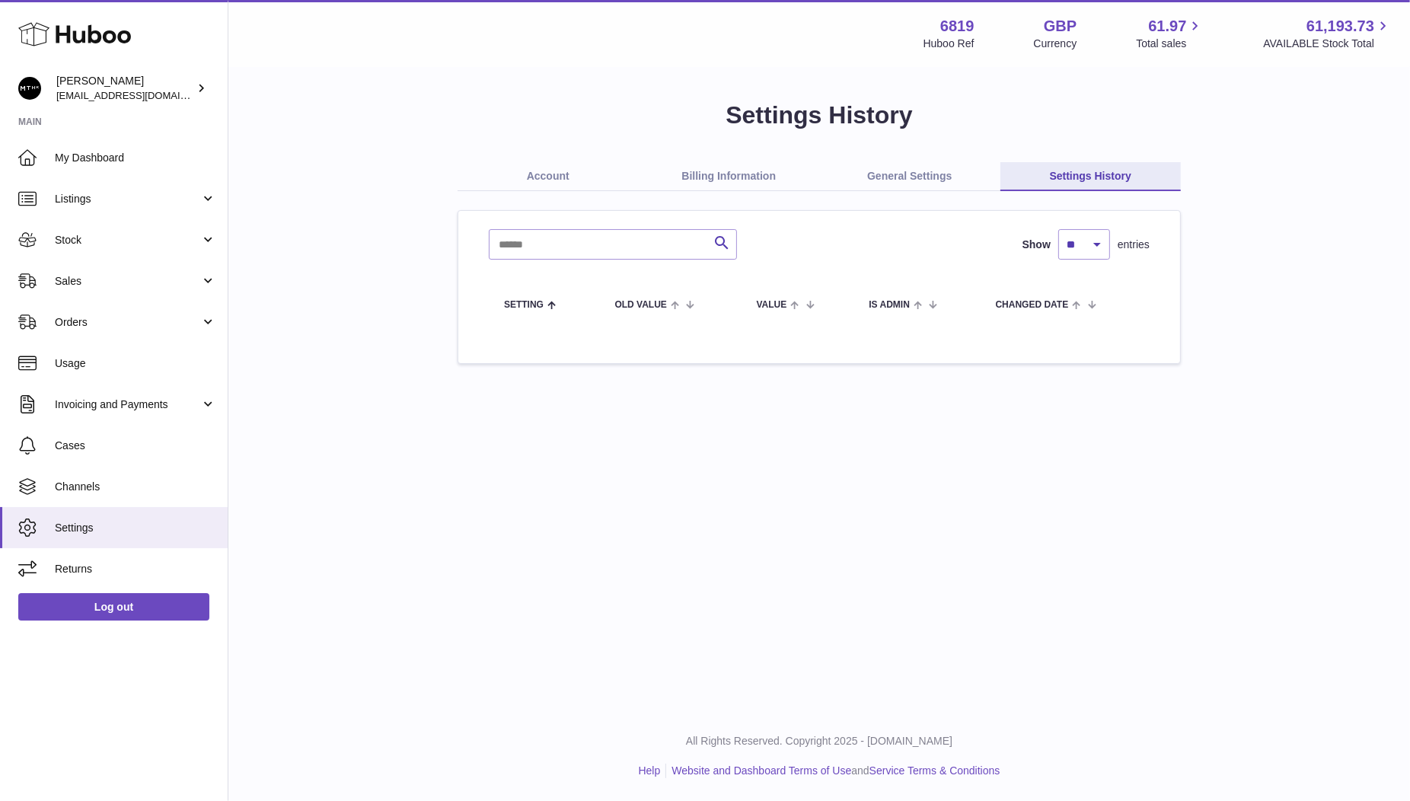
click at [553, 182] on link "Account" at bounding box center [547, 176] width 181 height 29
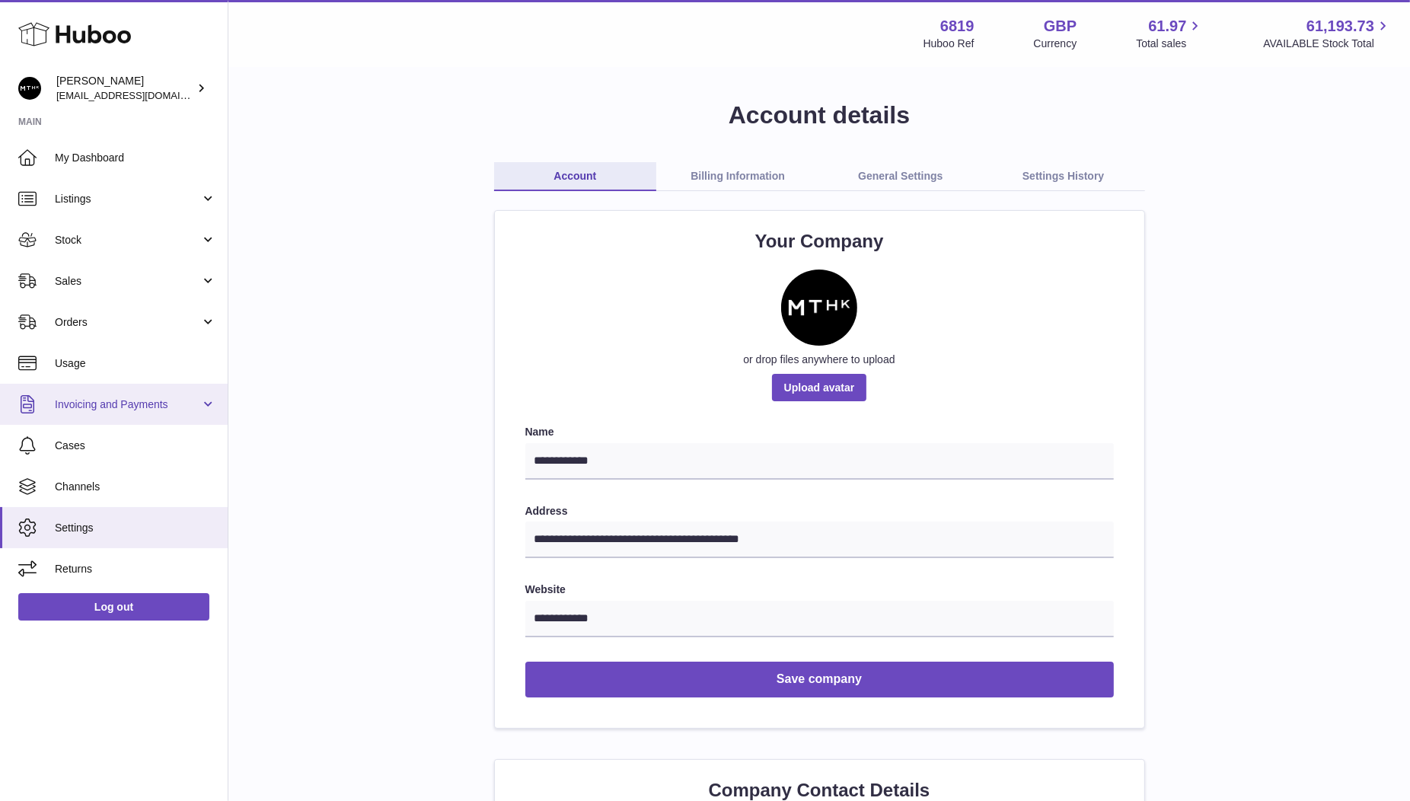
click at [207, 403] on link "Invoicing and Payments" at bounding box center [114, 404] width 228 height 41
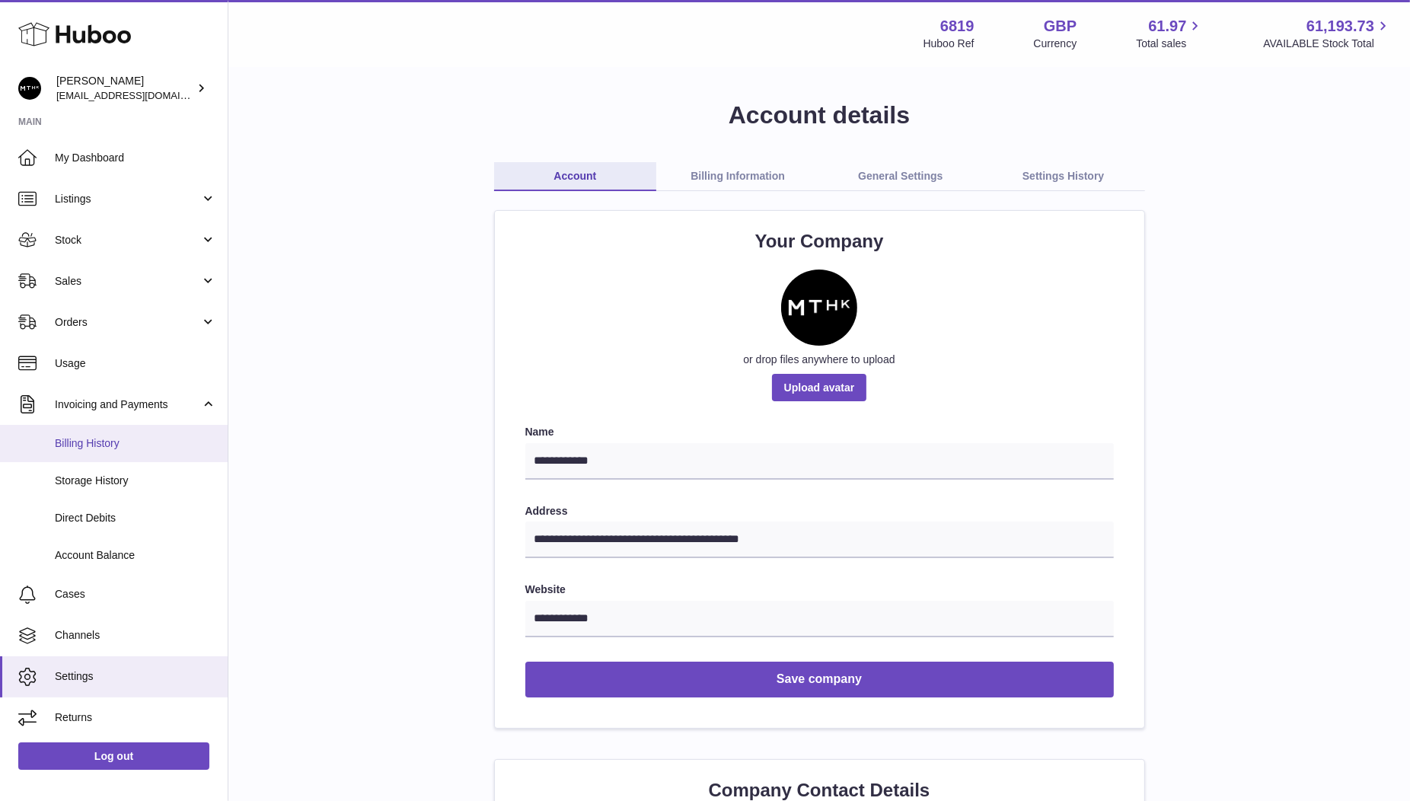
click at [183, 430] on link "Billing History" at bounding box center [114, 443] width 228 height 37
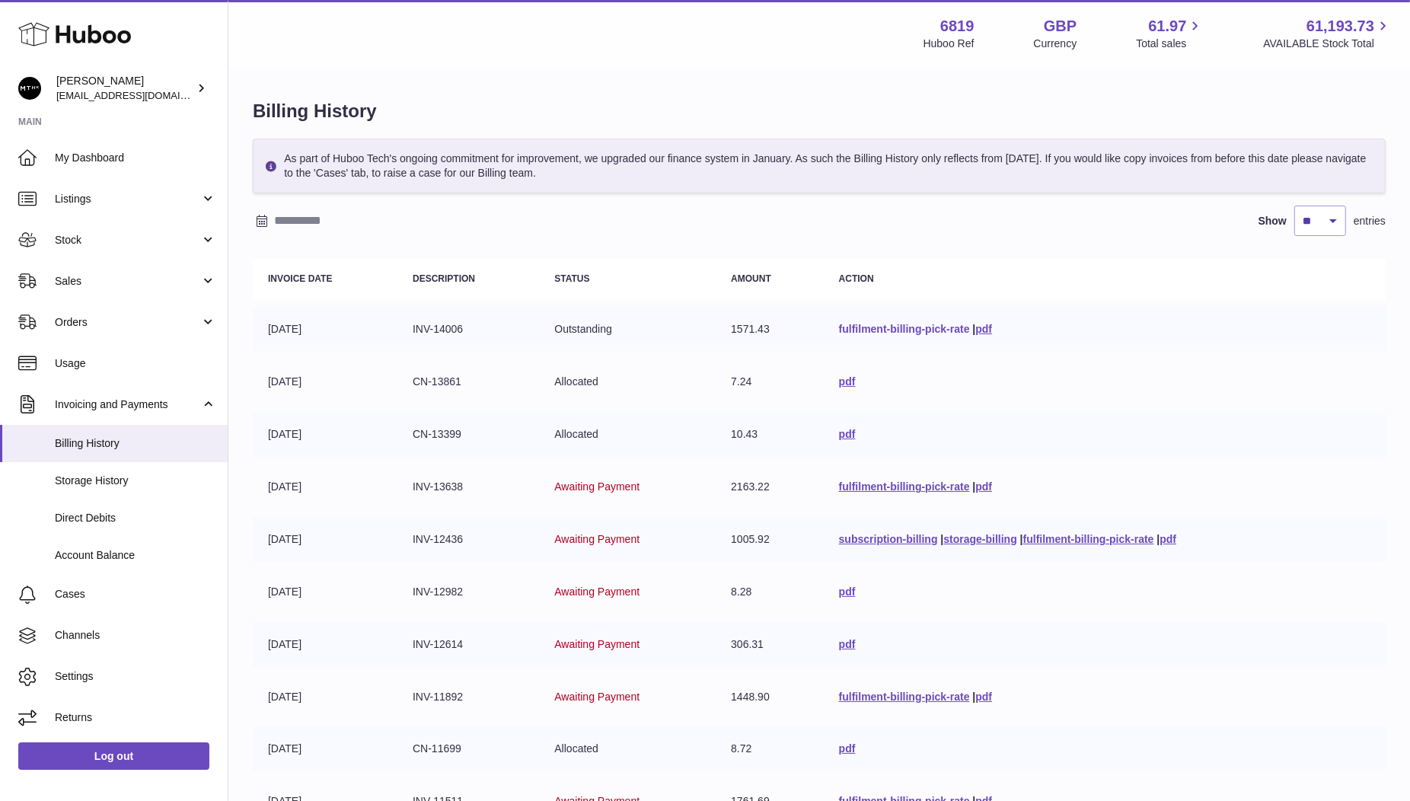
click at [878, 329] on link "fulfilment-billing-pick-rate" at bounding box center [904, 329] width 131 height 12
